Goal: Information Seeking & Learning: Find specific fact

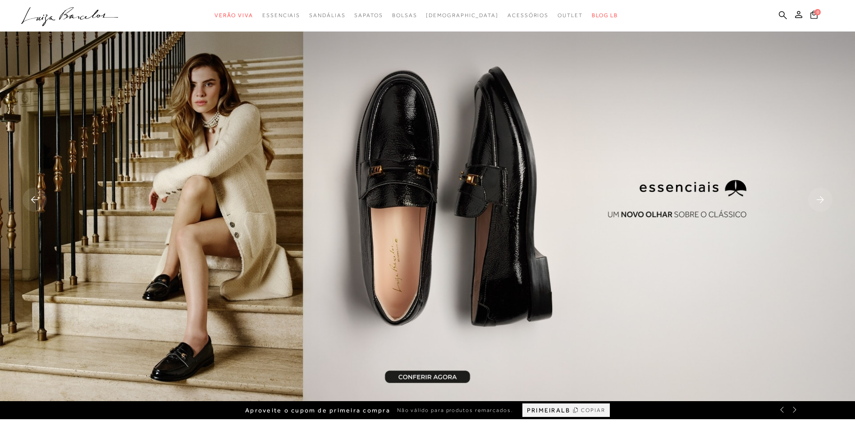
click at [787, 17] on ul ".a{fill-rule:evenodd;} Verão Viva Em alta Favoritos das Influenciadoras Apostas…" at bounding box center [420, 15] width 799 height 17
click at [783, 16] on icon at bounding box center [783, 15] width 8 height 8
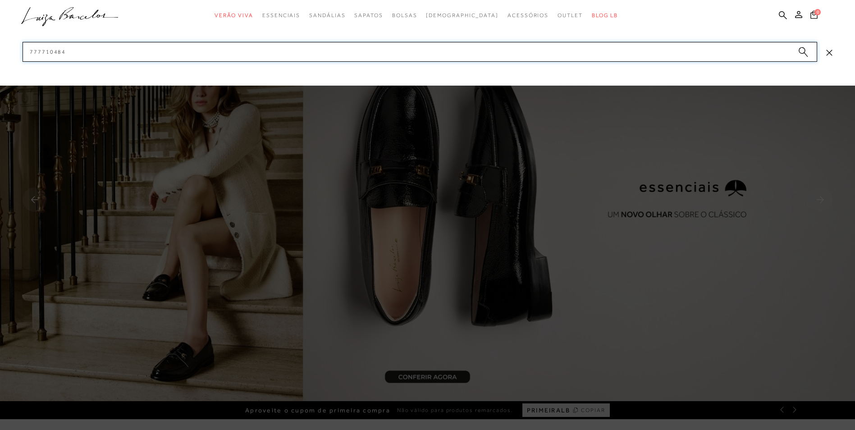
click at [352, 55] on input "777710484" at bounding box center [420, 52] width 795 height 20
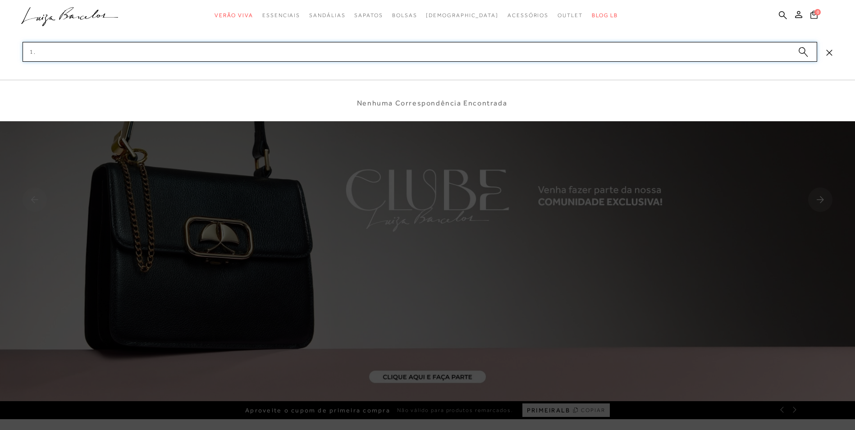
type input "1"
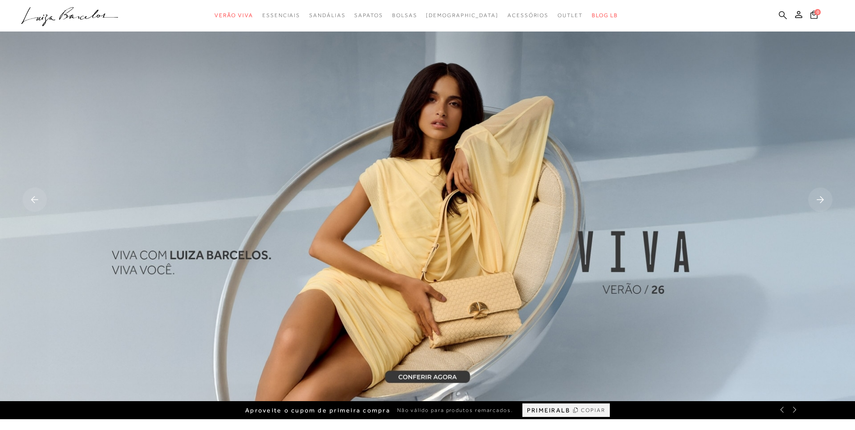
click at [780, 14] on icon at bounding box center [783, 15] width 8 height 9
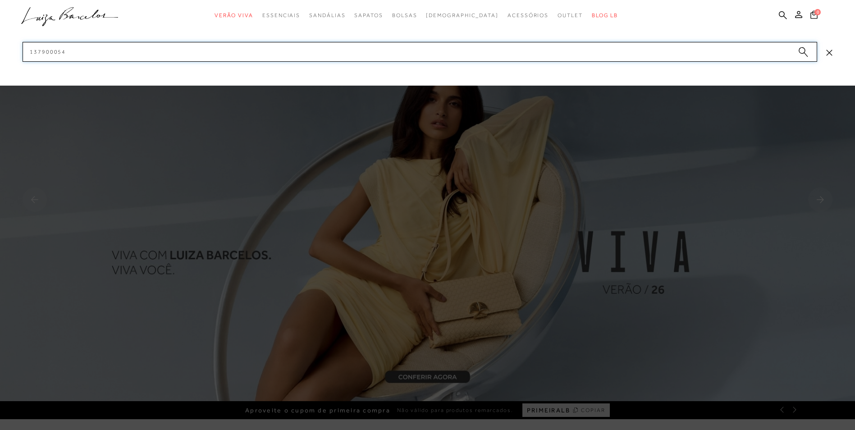
click at [705, 51] on input "137900054" at bounding box center [420, 52] width 795 height 20
click at [704, 51] on input "137900054" at bounding box center [420, 52] width 795 height 20
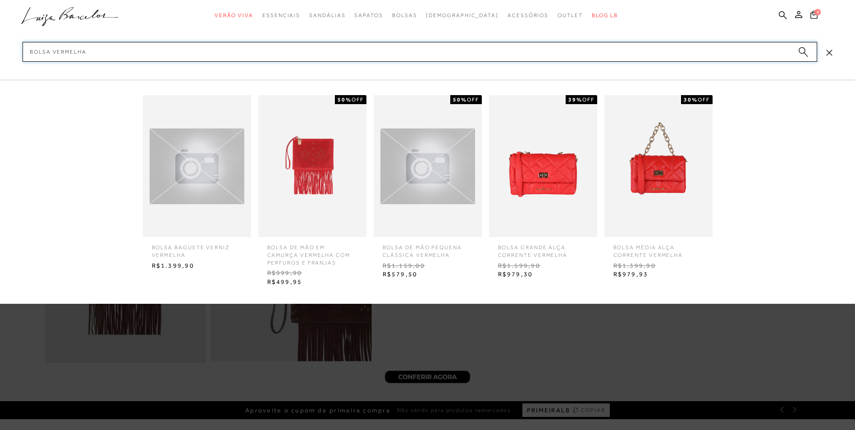
type input "bolsa vermelha"
click at [636, 185] on img at bounding box center [658, 166] width 108 height 142
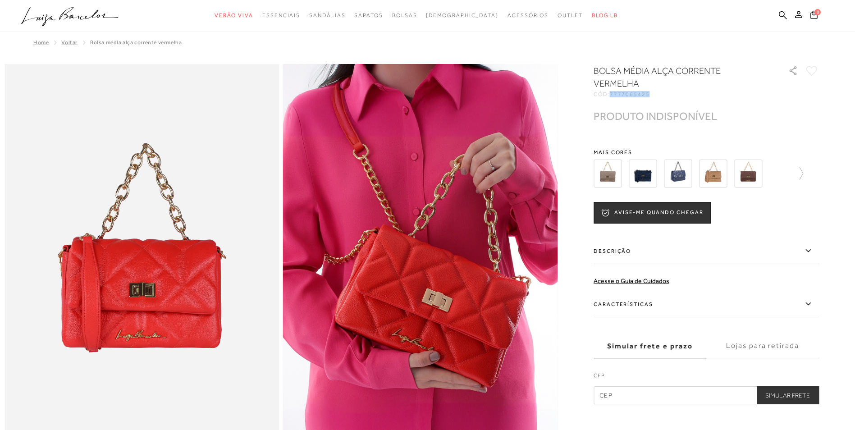
click at [101, 17] on icon ".a{fill-rule:evenodd;}" at bounding box center [69, 16] width 97 height 19
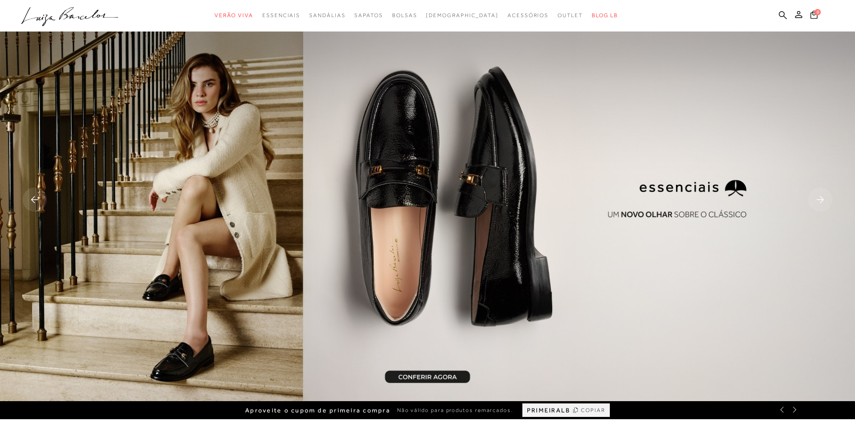
drag, startPoint x: 782, startPoint y: 16, endPoint x: 767, endPoint y: 20, distance: 15.0
click at [782, 16] on icon at bounding box center [783, 15] width 8 height 8
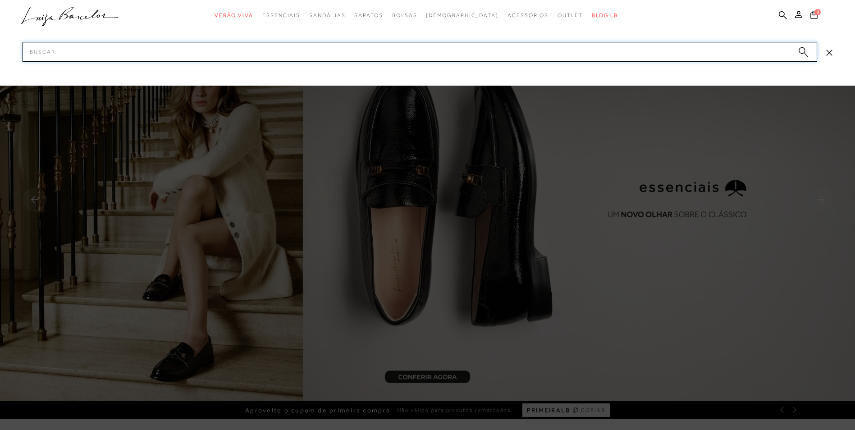
click at [737, 48] on input "Pesquisar" at bounding box center [420, 52] width 795 height 20
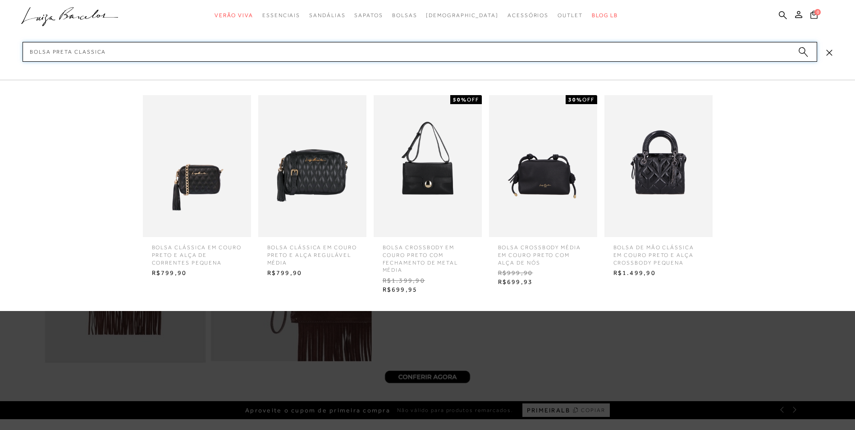
type input "bolsa preta classica"
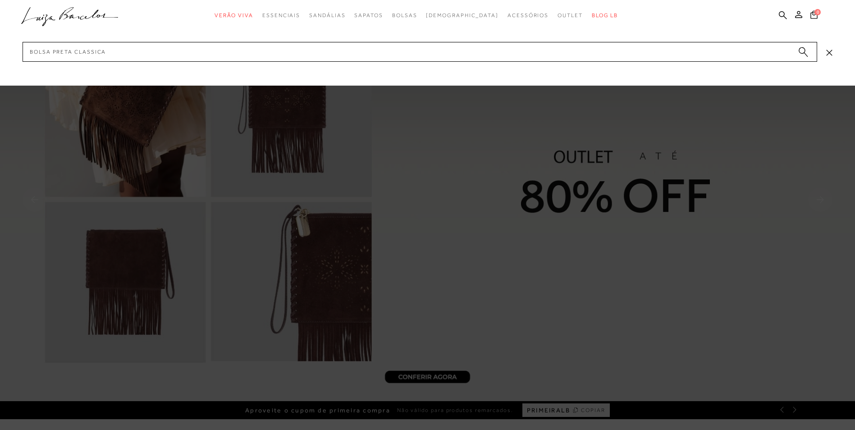
click at [800, 48] on circle "submit" at bounding box center [802, 50] width 6 height 6
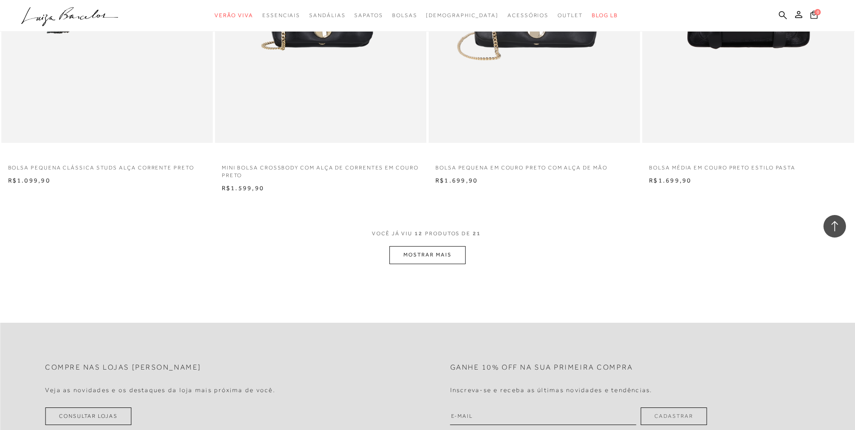
scroll to position [1082, 0]
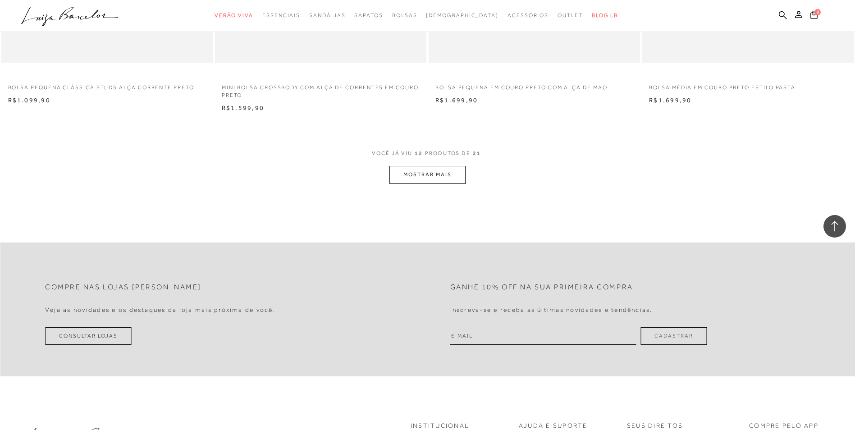
click at [427, 165] on div "VOCê JÁ VIU 12 PRODUTOS DE 21" at bounding box center [427, 158] width 111 height 17
click at [430, 171] on button "MOSTRAR MAIS" at bounding box center [427, 175] width 76 height 18
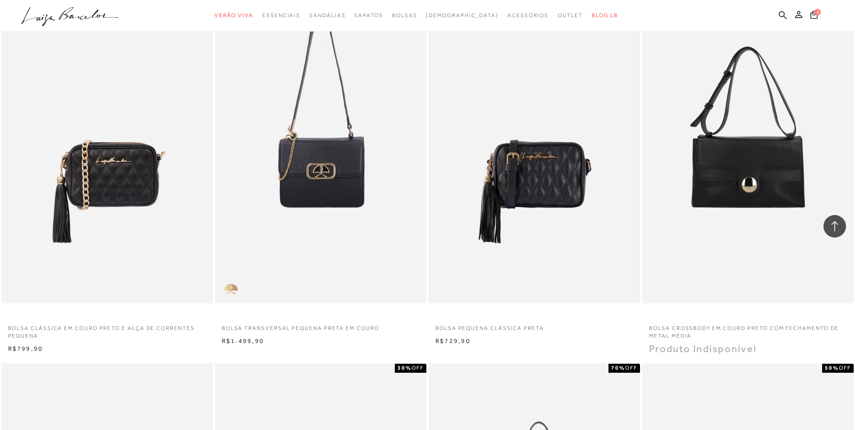
click at [538, 238] on img at bounding box center [535, 144] width 210 height 315
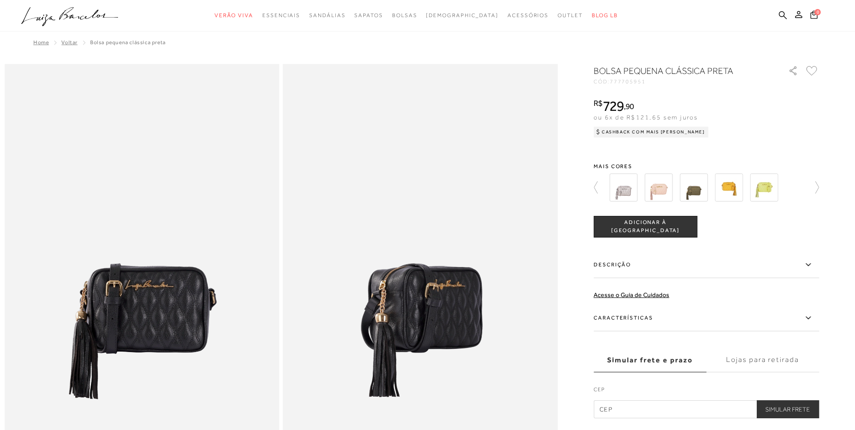
click at [622, 82] on span "777705951" at bounding box center [628, 81] width 36 height 6
copy span "777705951"
